Goal: Transaction & Acquisition: Purchase product/service

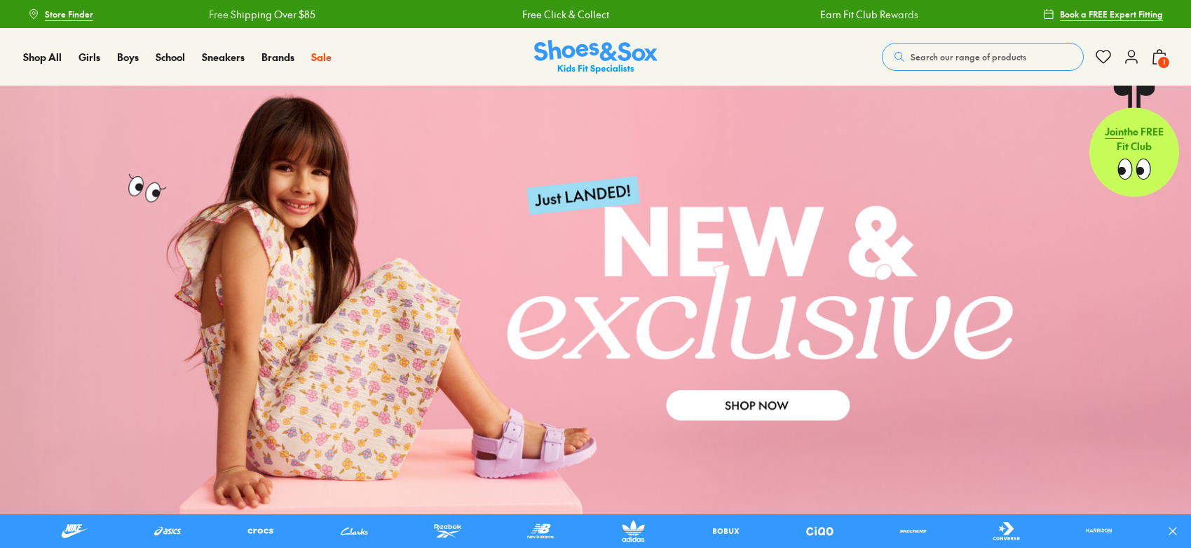
click at [968, 65] on button "Search our range of products" at bounding box center [983, 57] width 202 height 28
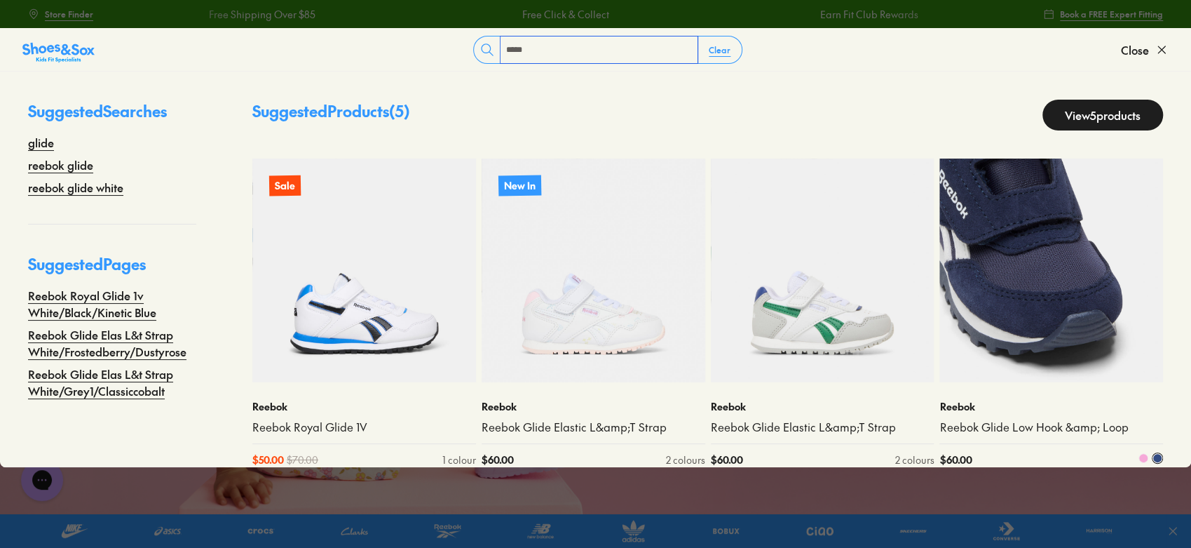
type input "*****"
click at [1067, 324] on img at bounding box center [1052, 270] width 224 height 224
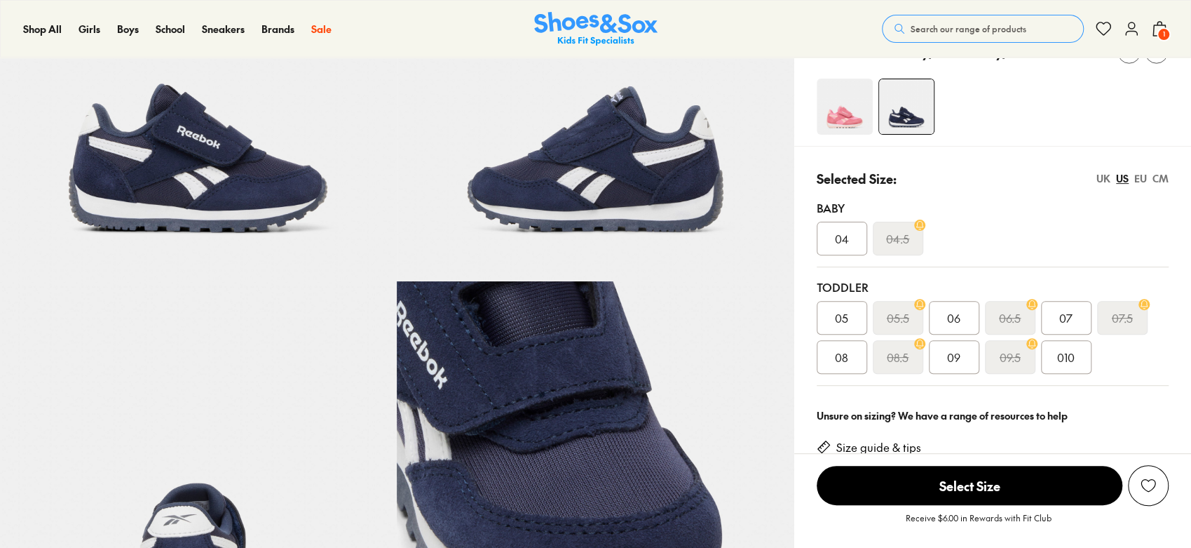
select select "*"
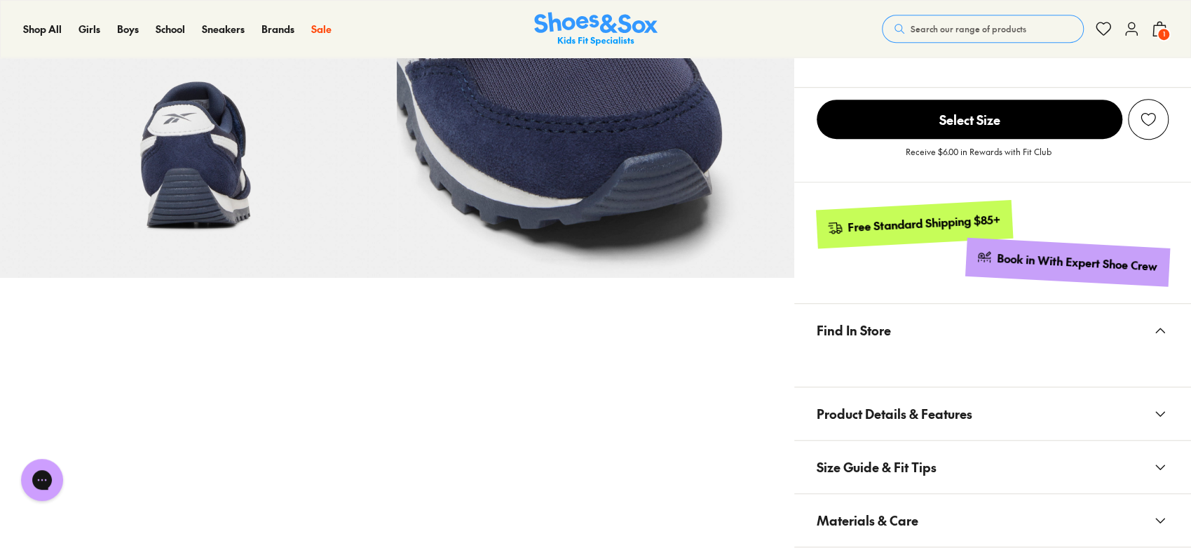
scroll to position [649, 0]
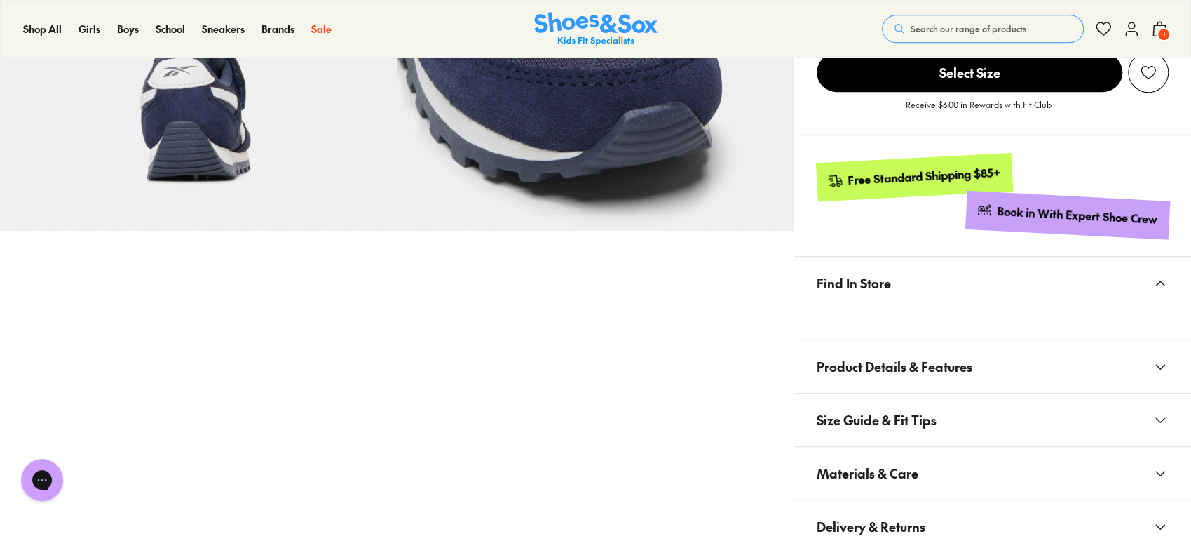
click at [983, 480] on button "Materials & Care" at bounding box center [993, 473] width 397 height 53
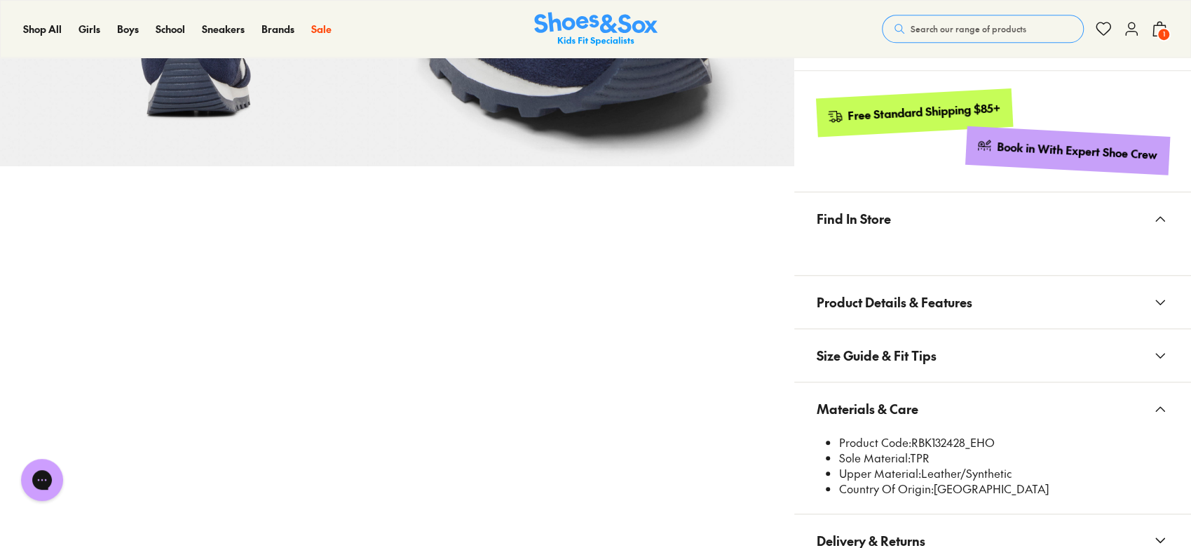
scroll to position [715, 0]
click at [917, 456] on li "Sole Material: TPR" at bounding box center [1004, 457] width 330 height 15
click at [919, 445] on li "Product Code: RBK132428_EHO" at bounding box center [1004, 441] width 330 height 15
click at [977, 457] on li "Sole Material: TPR" at bounding box center [1004, 457] width 330 height 15
drag, startPoint x: 914, startPoint y: 436, endPoint x: 967, endPoint y: 442, distance: 52.9
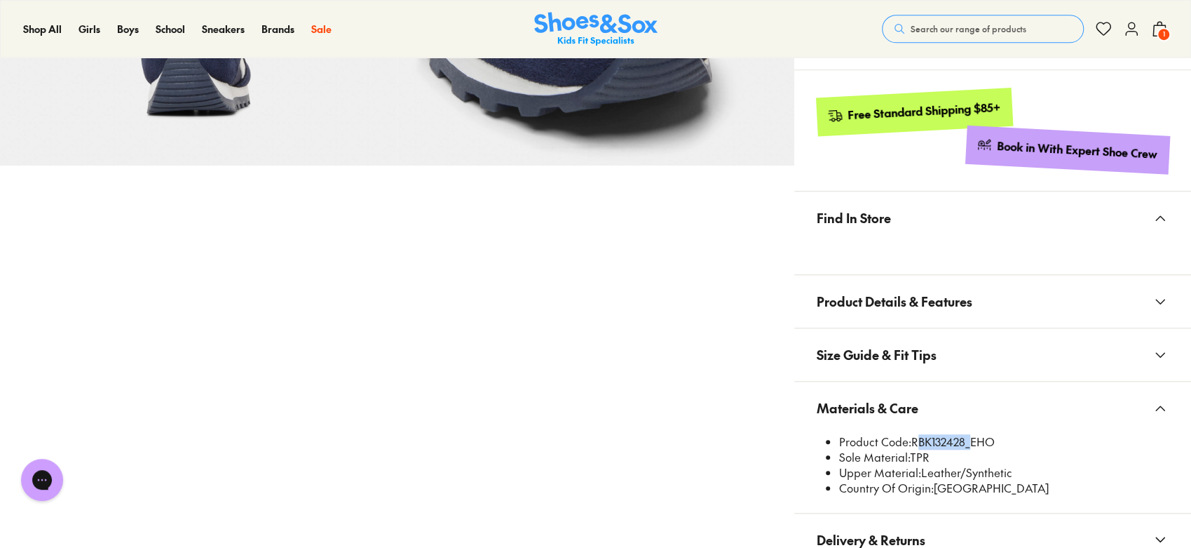
click at [967, 442] on li "Product Code: RBK132428_EHO" at bounding box center [1004, 441] width 330 height 15
copy li "RBK132428"
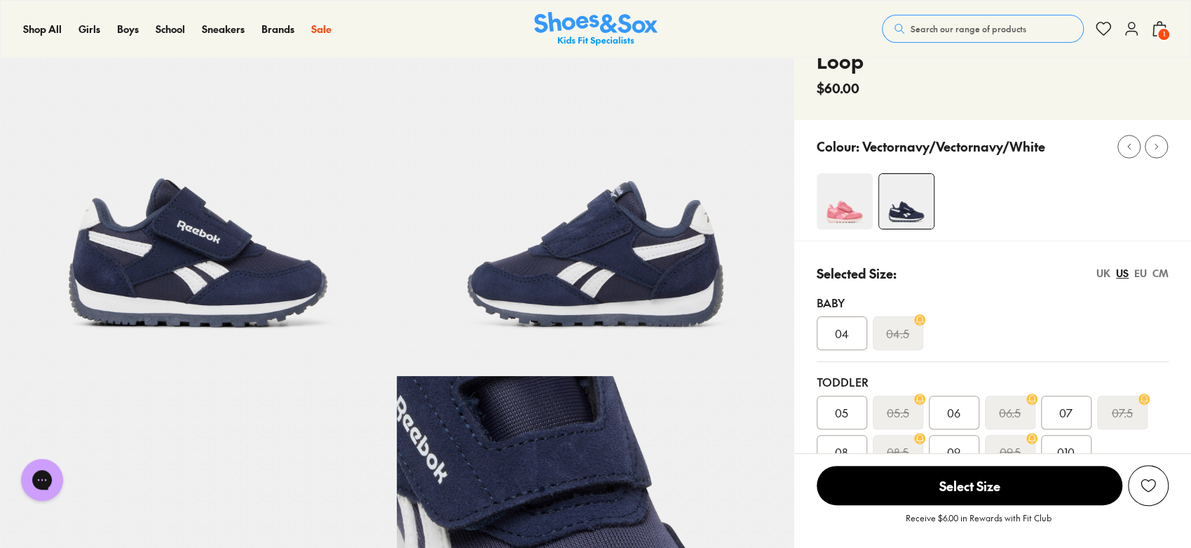
scroll to position [0, 0]
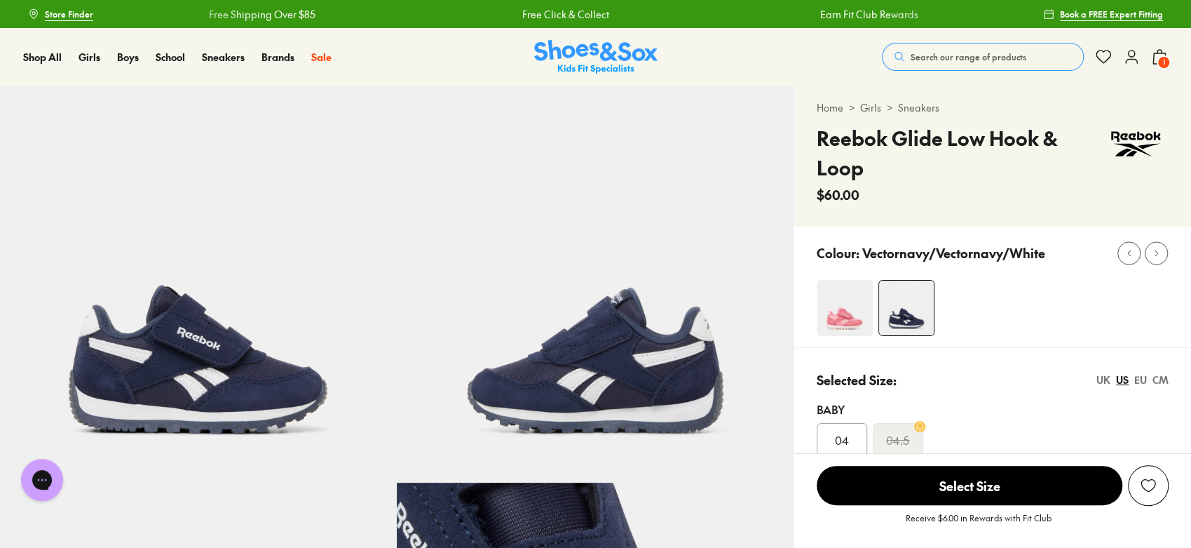
click at [931, 58] on span "Search our range of products" at bounding box center [969, 56] width 116 height 13
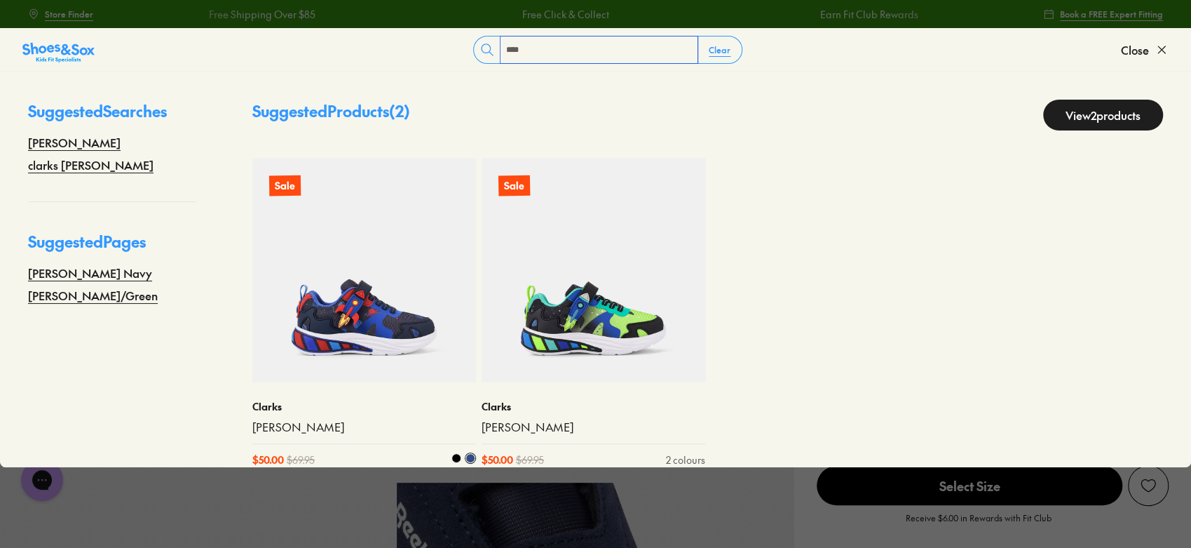
type input "****"
click at [363, 295] on img at bounding box center [364, 270] width 224 height 224
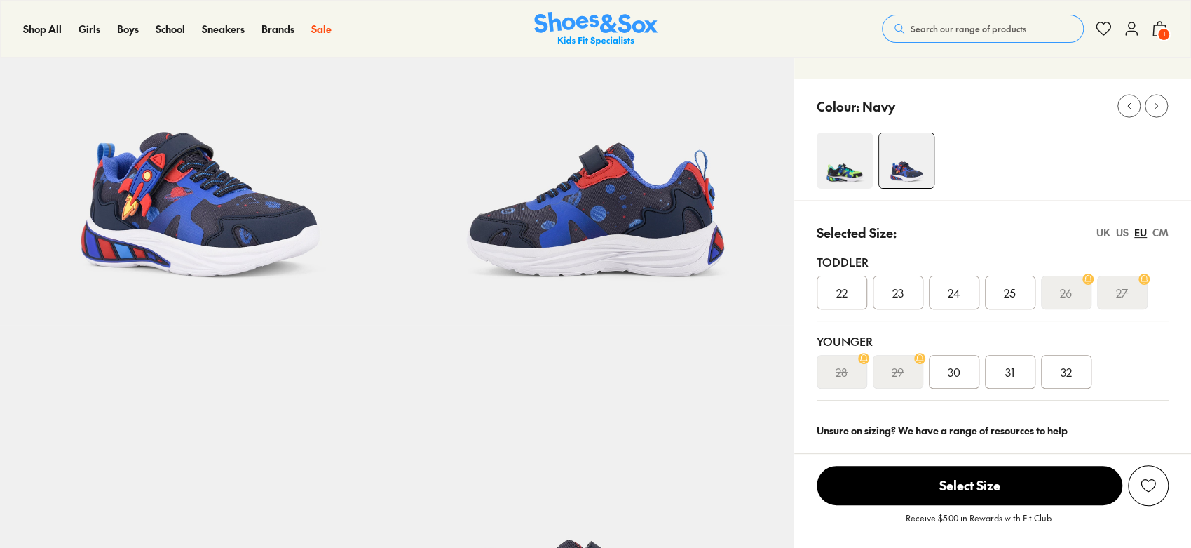
click at [839, 144] on img at bounding box center [845, 161] width 56 height 56
select select "*"
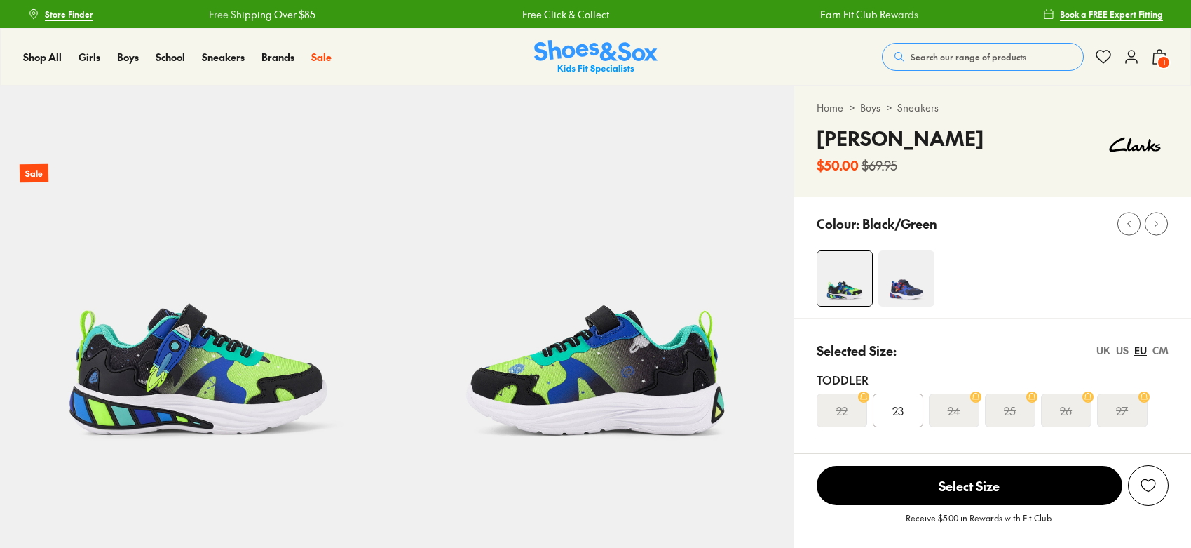
scroll to position [198, 0]
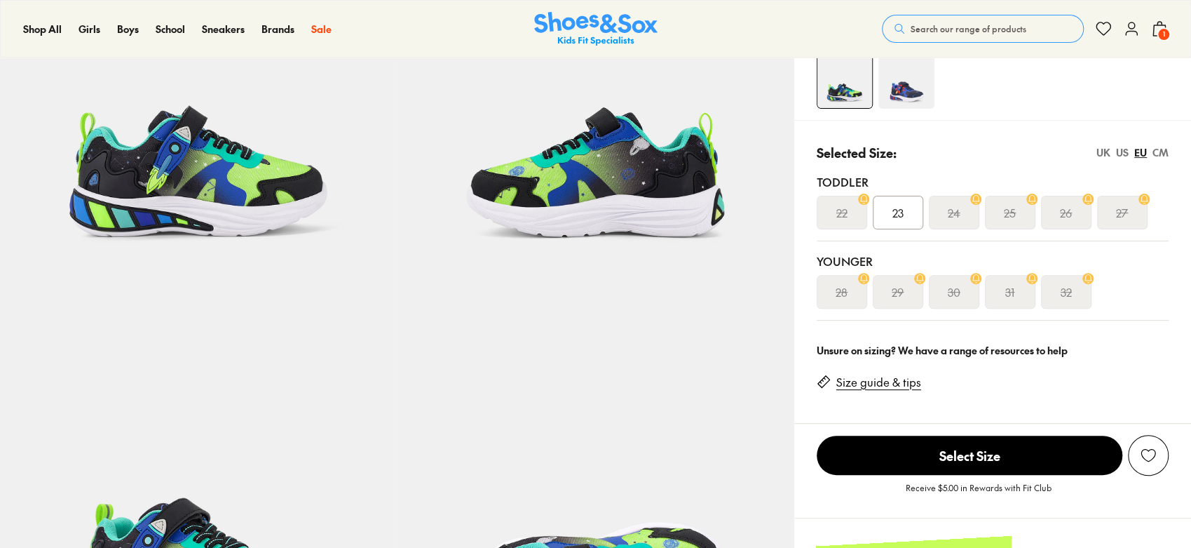
click at [912, 90] on img at bounding box center [907, 81] width 56 height 56
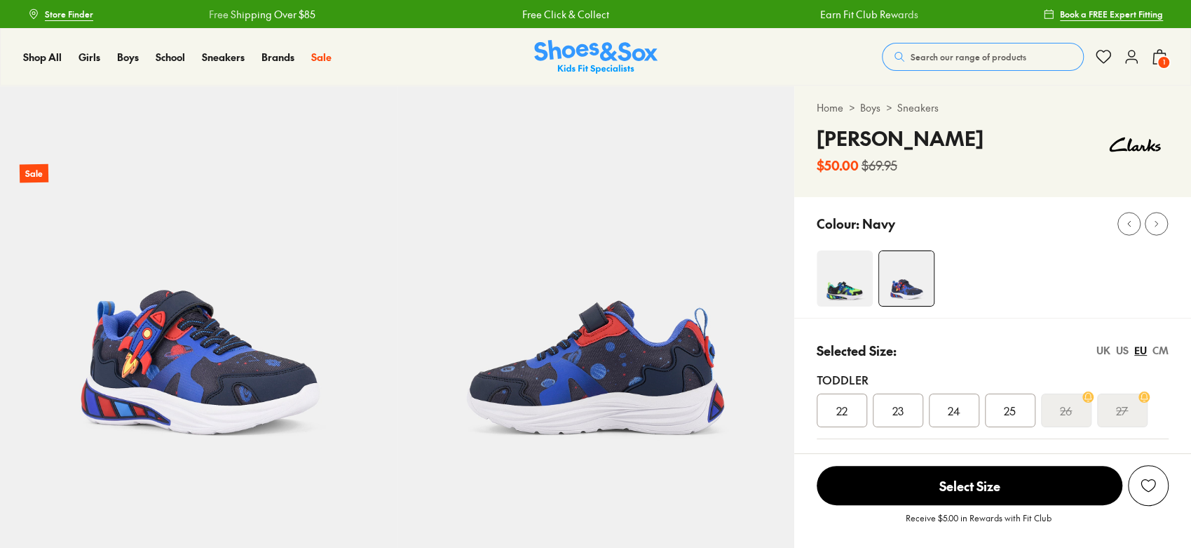
scroll to position [189, 0]
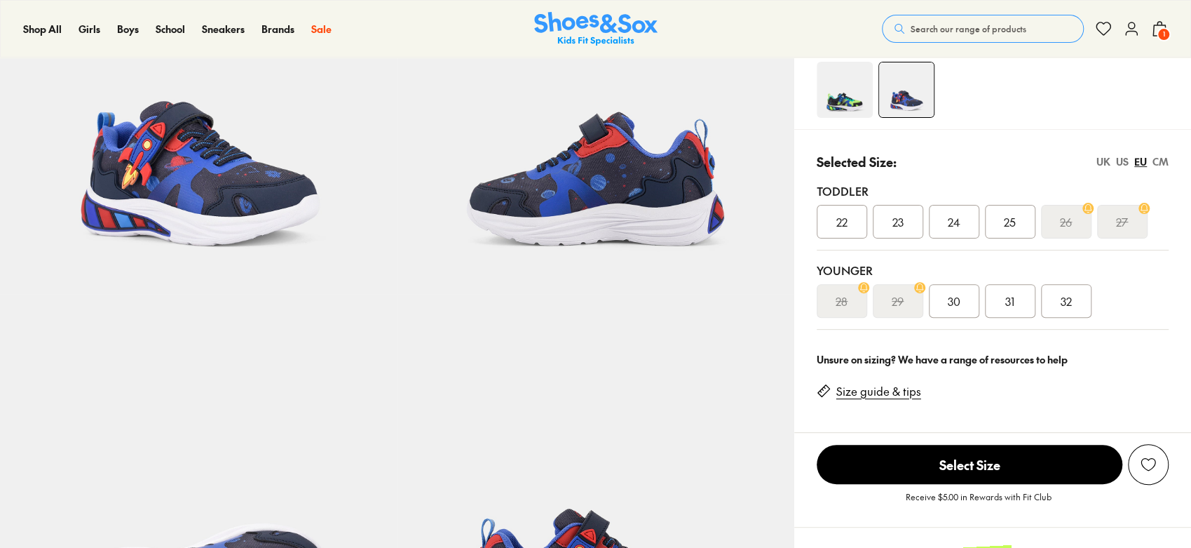
select select "*"
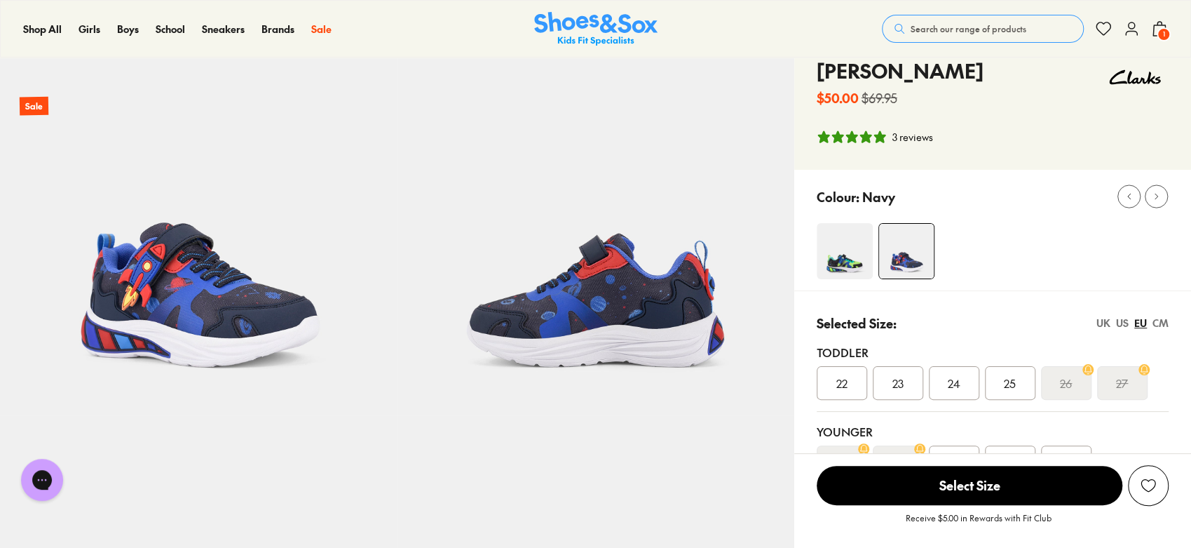
scroll to position [0, 0]
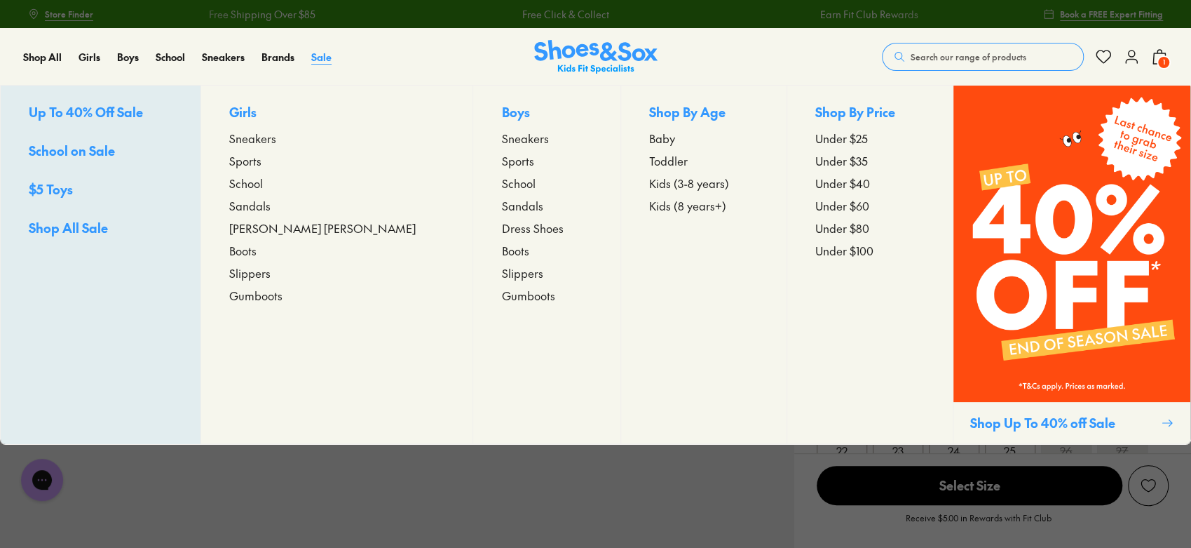
click at [325, 56] on span "Sale" at bounding box center [321, 57] width 20 height 14
click at [79, 229] on span "Shop All Sale" at bounding box center [68, 228] width 79 height 18
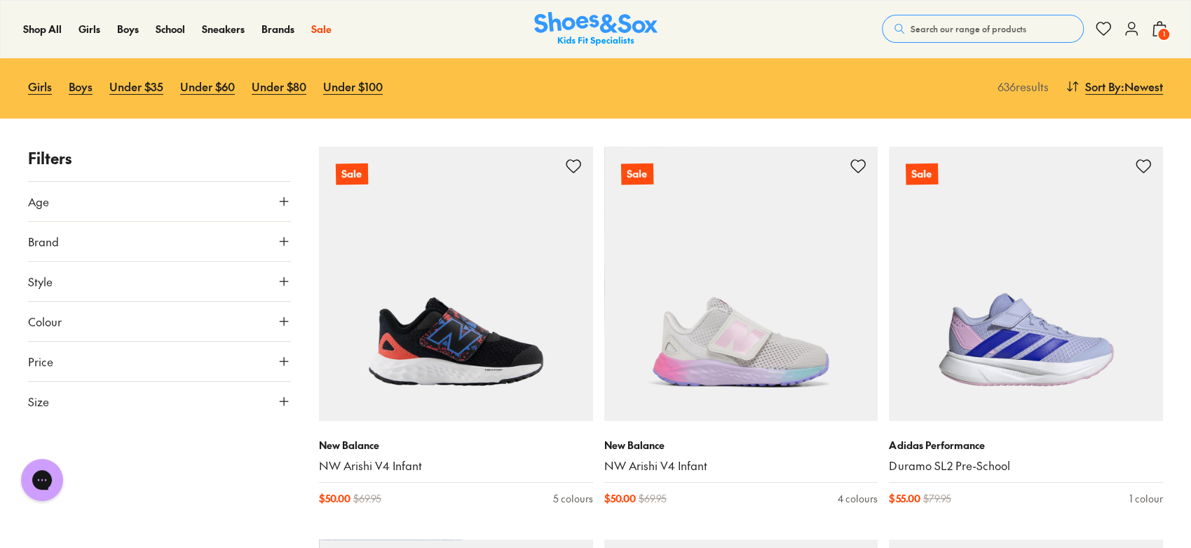
click at [99, 407] on button "Size" at bounding box center [159, 401] width 263 height 39
click at [73, 457] on button "26" at bounding box center [50, 454] width 45 height 34
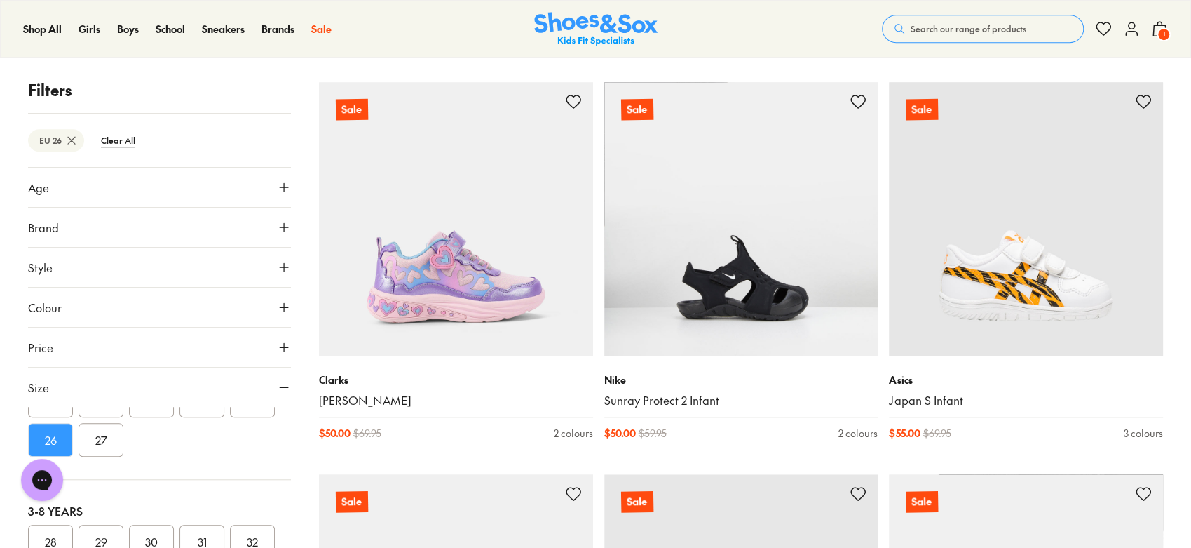
scroll to position [595, 0]
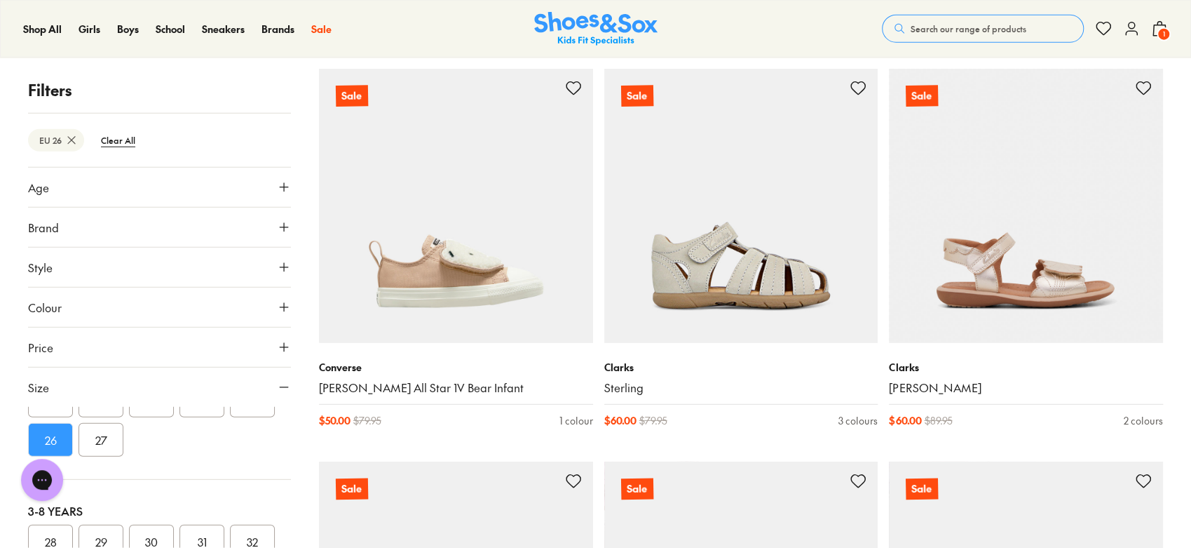
scroll to position [9658, 0]
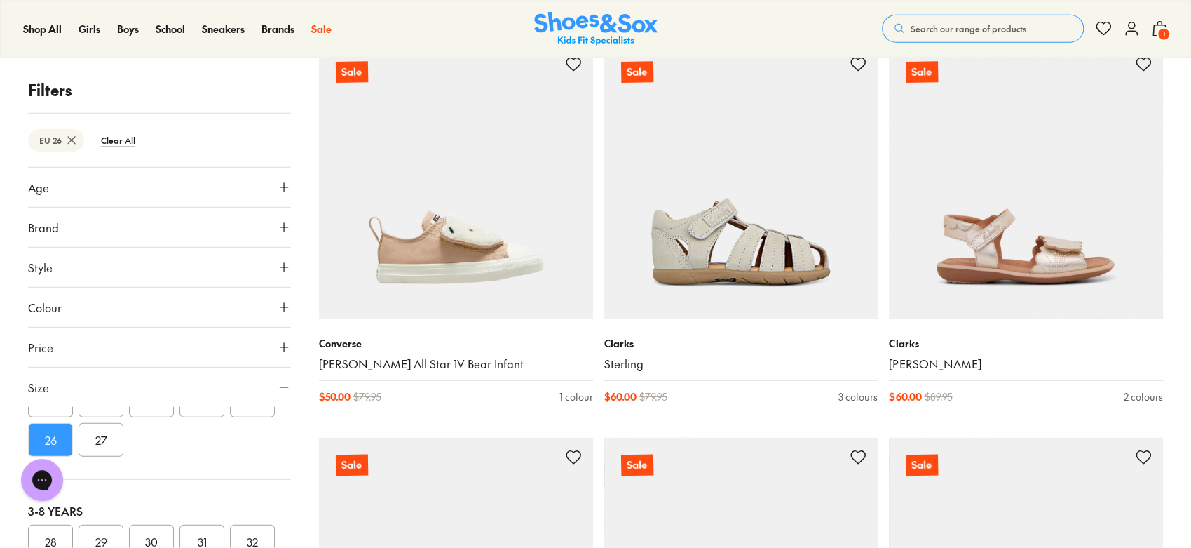
click at [213, 236] on button "Brand" at bounding box center [159, 227] width 263 height 39
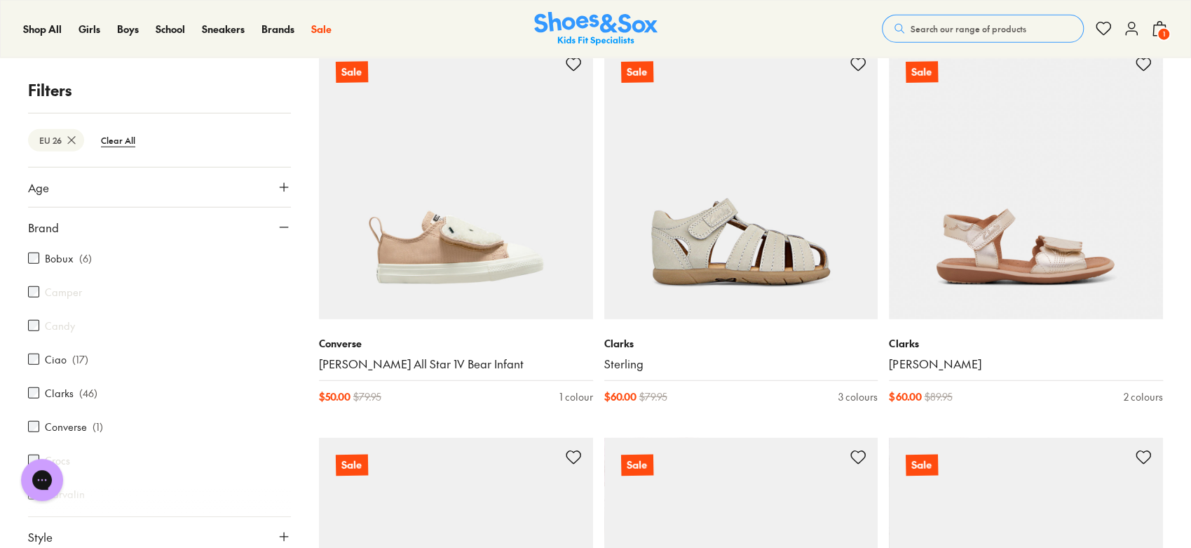
scroll to position [174, 0]
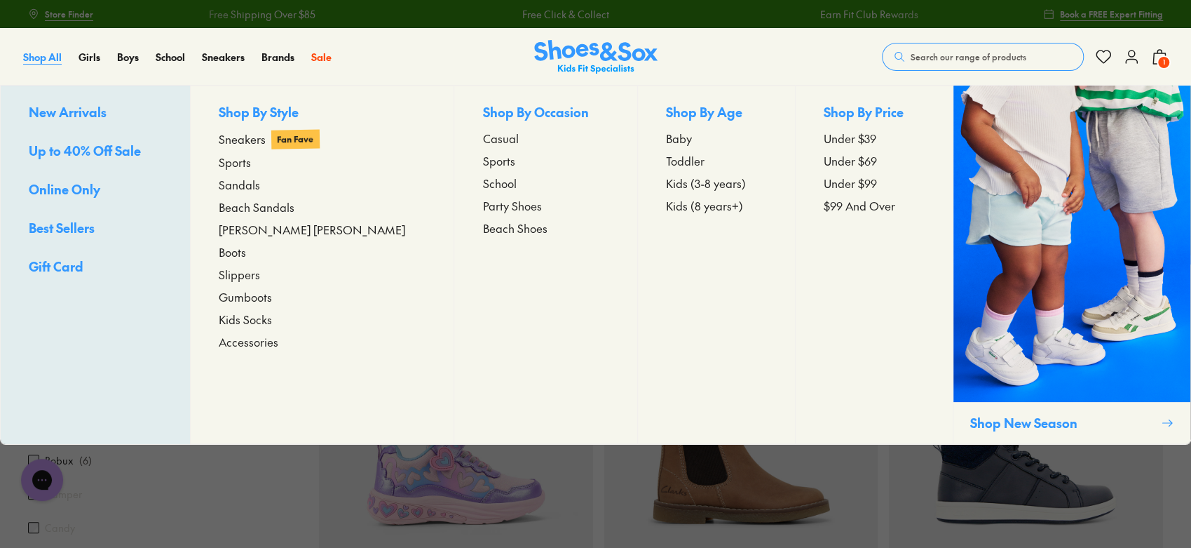
click at [49, 61] on span "Shop All" at bounding box center [42, 57] width 39 height 14
click at [37, 58] on span "Shop All" at bounding box center [42, 57] width 39 height 14
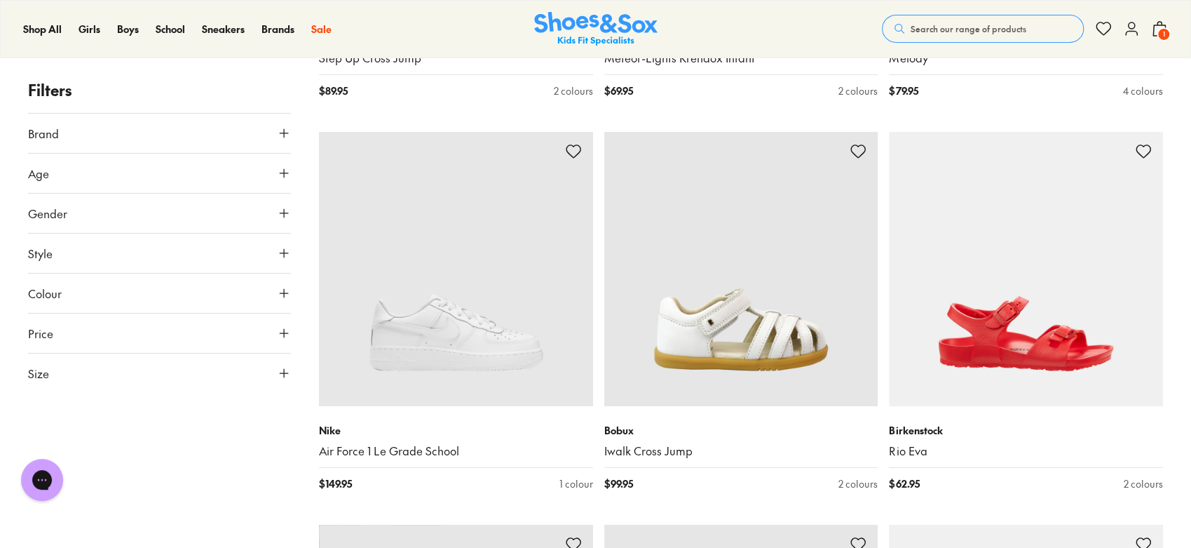
scroll to position [3295, 0]
